Goal: Transaction & Acquisition: Purchase product/service

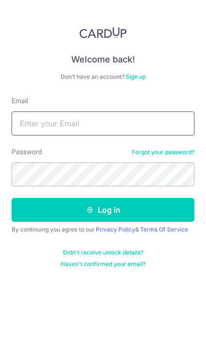
type input "lsmeddie@yahoo.com.sg"
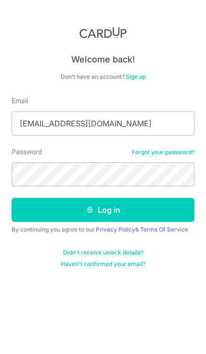
click at [103, 210] on button "Log in" at bounding box center [103, 210] width 183 height 24
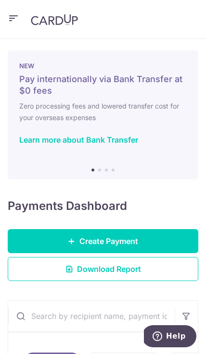
click at [167, 238] on link "Create Payment" at bounding box center [103, 241] width 190 height 24
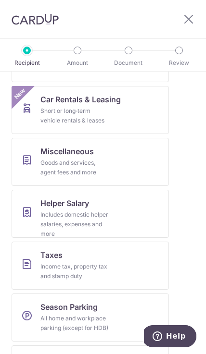
scroll to position [509, 0]
click at [141, 155] on link "Miscellaneous Goods and services, agent fees and more" at bounding box center [90, 162] width 157 height 48
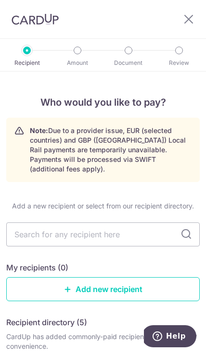
click at [149, 223] on input "text" at bounding box center [102, 234] width 193 height 24
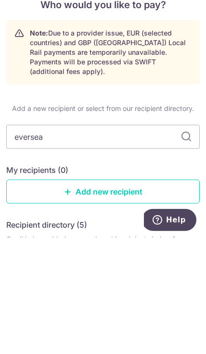
type input "everseal"
click at [193, 241] on input "everseal" at bounding box center [102, 253] width 193 height 24
click at [176, 241] on input "everseal" at bounding box center [102, 253] width 193 height 24
click at [192, 241] on input "everseal" at bounding box center [102, 253] width 193 height 24
type input "e"
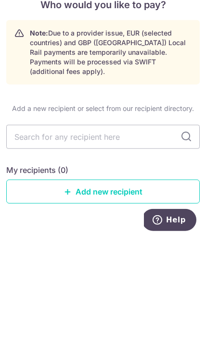
click at [177, 241] on input "text" at bounding box center [102, 253] width 193 height 24
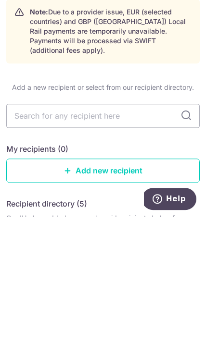
click at [162, 296] on link "Add new recipient" at bounding box center [102, 308] width 193 height 24
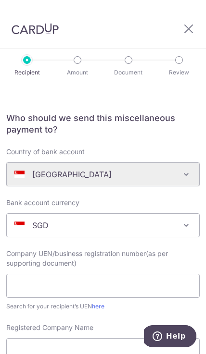
scroll to position [74, 0]
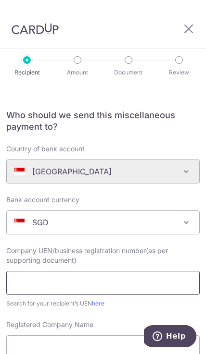
click at [133, 282] on input "text" at bounding box center [102, 283] width 193 height 24
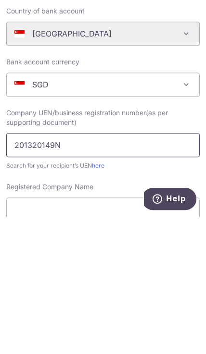
type input "201320149N"
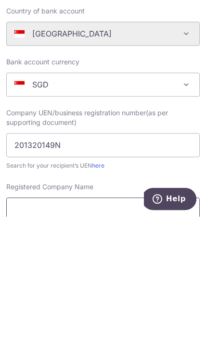
click at [139, 335] on input "Registered Company Name" at bounding box center [102, 347] width 193 height 24
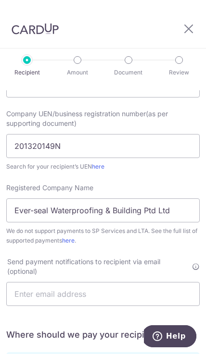
scroll to position [209, 0]
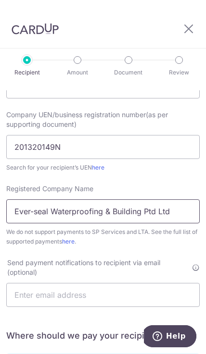
click at [157, 199] on input "Ever-seal Waterproofing & Building Ptd Ltd" at bounding box center [102, 211] width 193 height 24
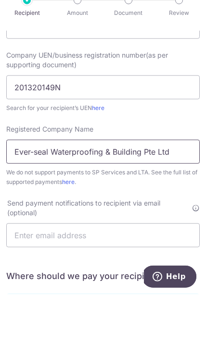
type input "Ever-seal Waterproofing & Building Pte Ltd"
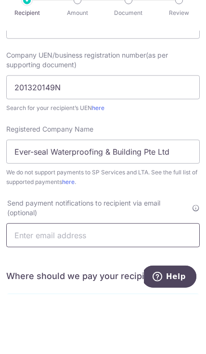
click at [153, 283] on input "text" at bounding box center [102, 295] width 193 height 24
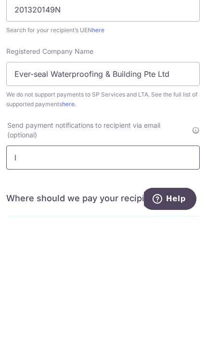
scroll to position [43, 0]
type input "l"
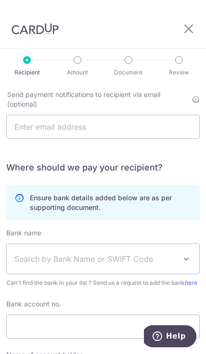
scroll to position [377, 0]
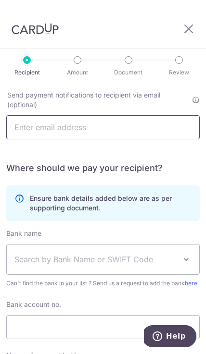
click at [172, 115] on input "text" at bounding box center [102, 127] width 193 height 24
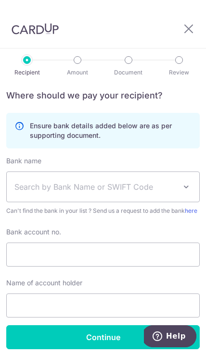
scroll to position [454, 0]
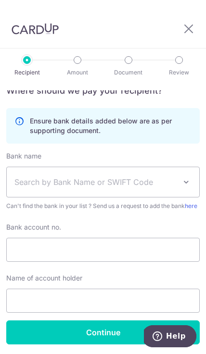
type input "lsmeddie@yahoo.com.sg"
click at [188, 176] on span at bounding box center [186, 182] width 12 height 12
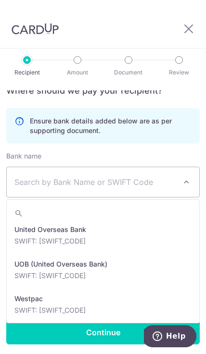
scroll to position [2113, 0]
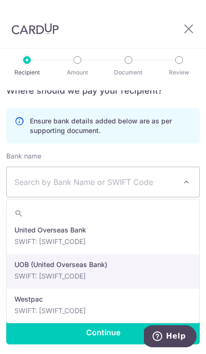
select select "18"
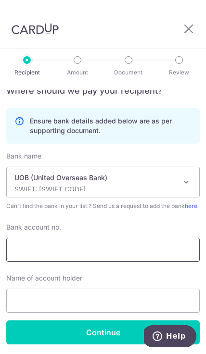
click at [131, 238] on input "Bank account no." at bounding box center [102, 250] width 193 height 24
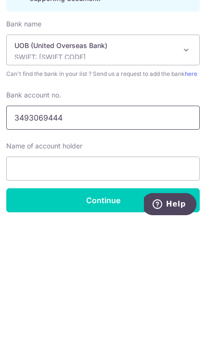
type input "3493069444"
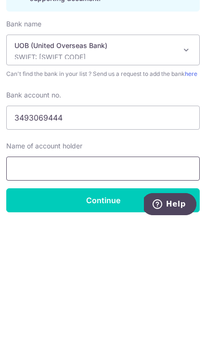
click at [158, 289] on input "text" at bounding box center [102, 301] width 193 height 24
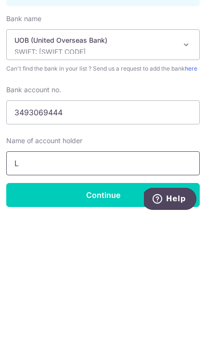
scroll to position [43, 0]
type input "L"
type input "Eddie Lian"
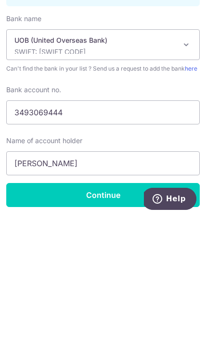
click at [149, 320] on input "Continue" at bounding box center [102, 332] width 193 height 24
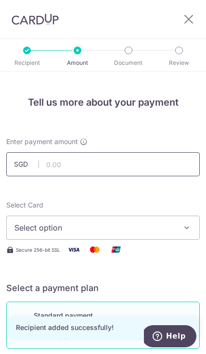
click at [157, 166] on input "text" at bounding box center [102, 164] width 193 height 24
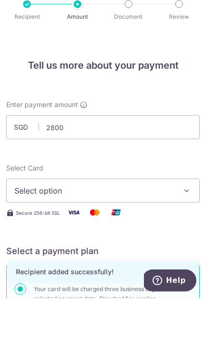
click at [158, 241] on span "Select option" at bounding box center [95, 247] width 163 height 12
type input "2,800.00"
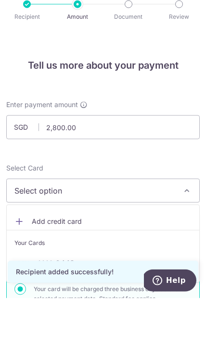
scroll to position [43, 0]
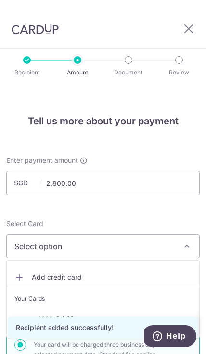
click at [111, 313] on span "**** 0448" at bounding box center [102, 319] width 177 height 12
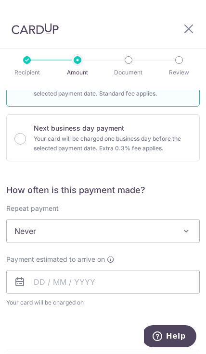
scroll to position [266, 0]
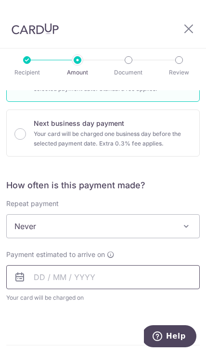
click at [148, 265] on input "text" at bounding box center [102, 277] width 193 height 24
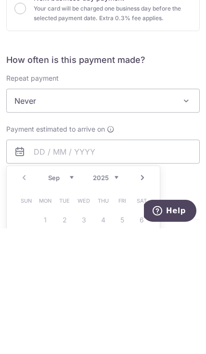
type input "[DATE]"
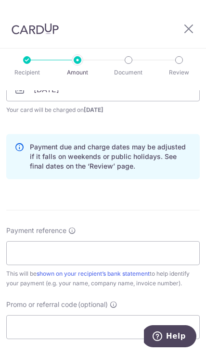
scroll to position [462, 0]
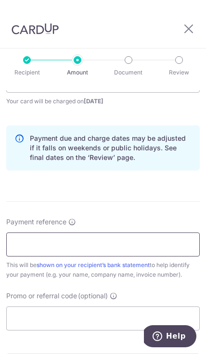
click at [154, 233] on input "Payment reference" at bounding box center [102, 245] width 193 height 24
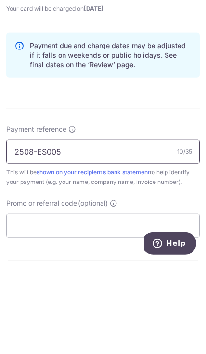
type input "2508-ES005"
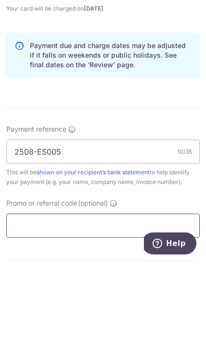
click at [20, 307] on input "Promo or referral code (optional)" at bounding box center [102, 319] width 193 height 24
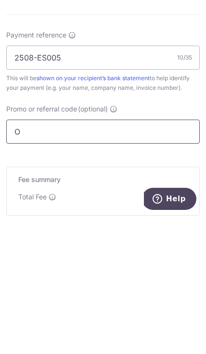
scroll to position [43, 0]
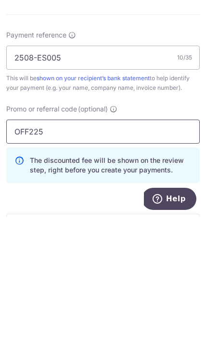
type input "OFF225"
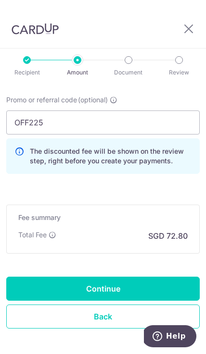
scroll to position [658, 0]
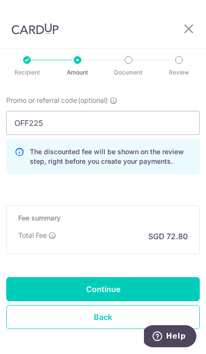
click at [136, 277] on input "Continue" at bounding box center [102, 289] width 193 height 24
type input "Create Schedule"
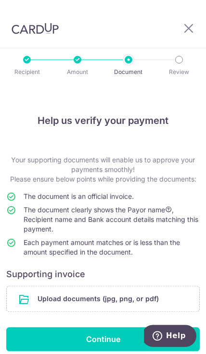
scroll to position [21, 0]
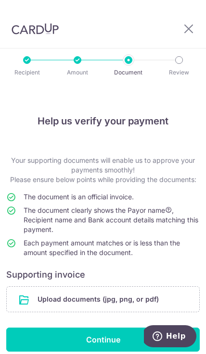
click at [137, 287] on input "file" at bounding box center [103, 299] width 192 height 25
click at [135, 287] on input "file" at bounding box center [103, 299] width 192 height 25
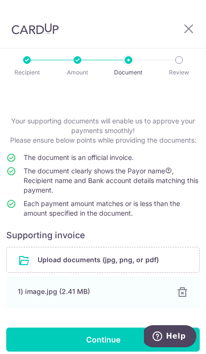
scroll to position [39, 0]
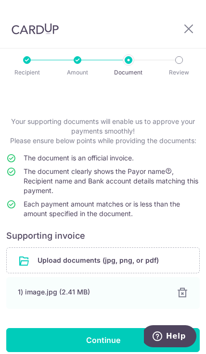
click at [100, 328] on input "Continue" at bounding box center [102, 340] width 193 height 24
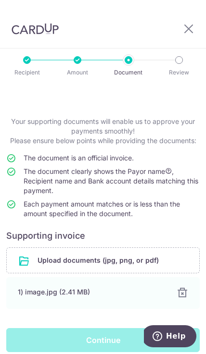
click at [123, 328] on div "Continue" at bounding box center [102, 340] width 193 height 24
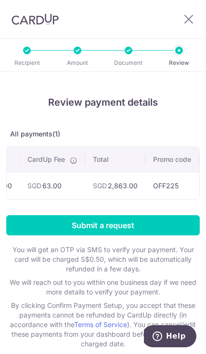
scroll to position [0, 201]
